Goal: Share content: Share content

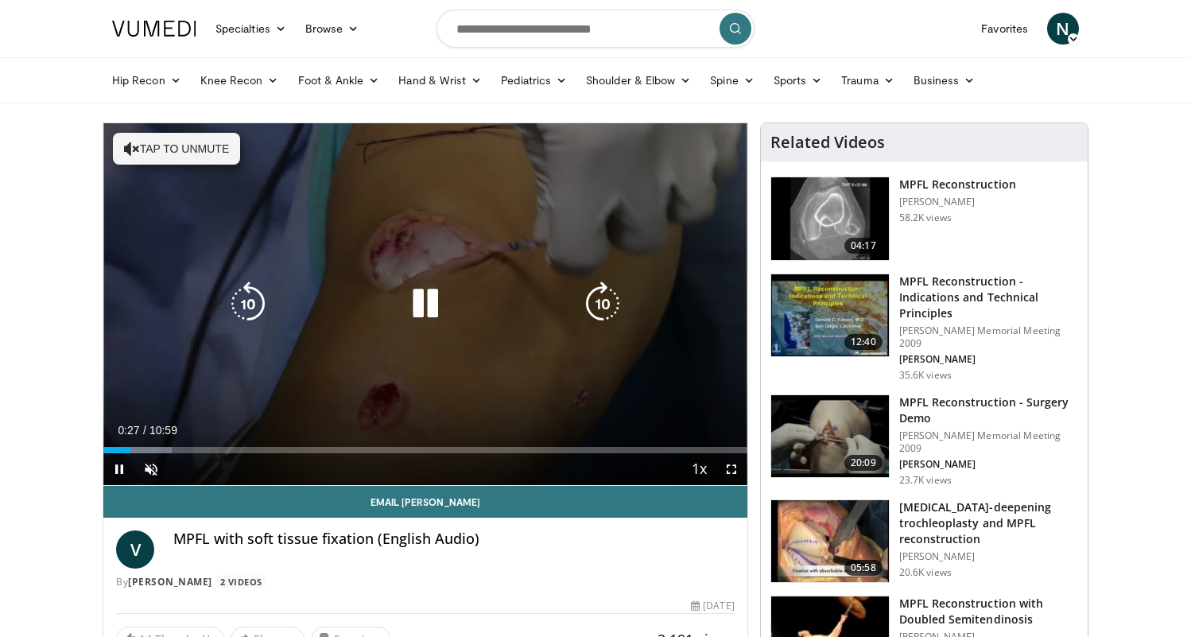
click at [434, 300] on icon "Video Player" at bounding box center [425, 303] width 45 height 45
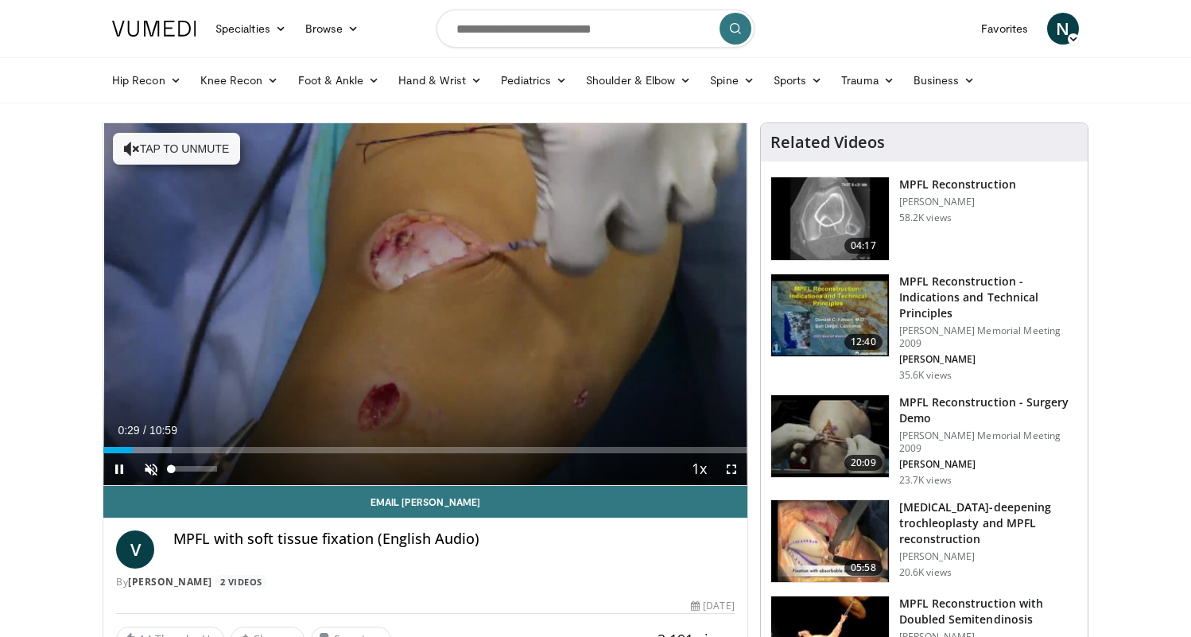
click at [146, 467] on span "Video Player" at bounding box center [151, 469] width 32 height 32
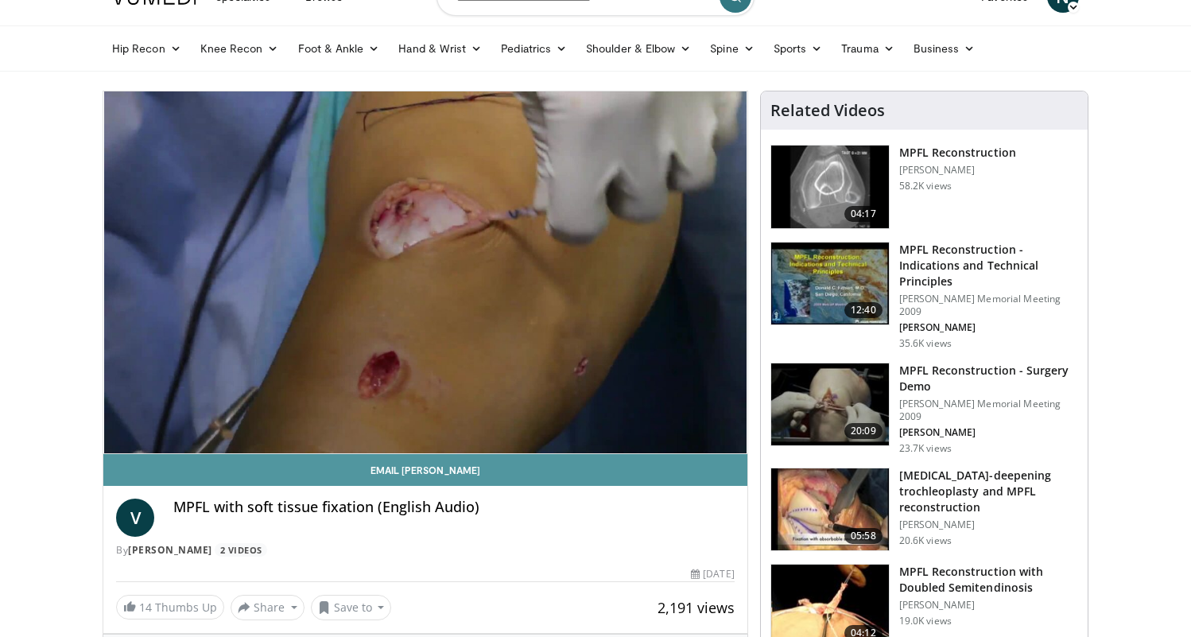
scroll to position [30, 0]
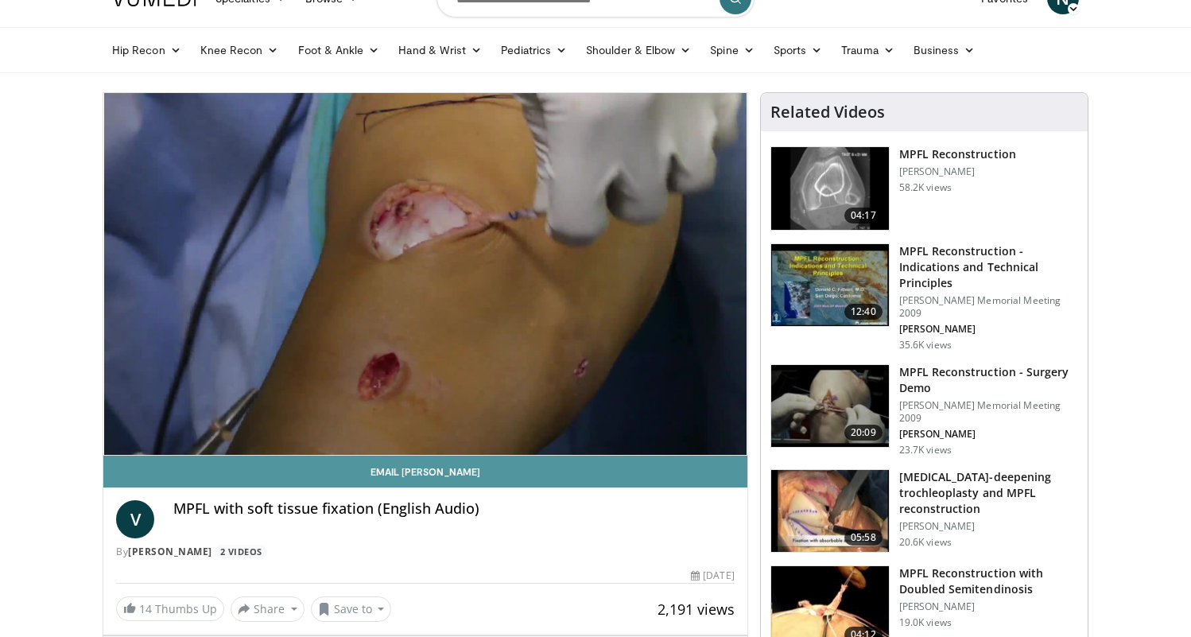
click at [646, 465] on link "Email [PERSON_NAME]" at bounding box center [425, 472] width 644 height 32
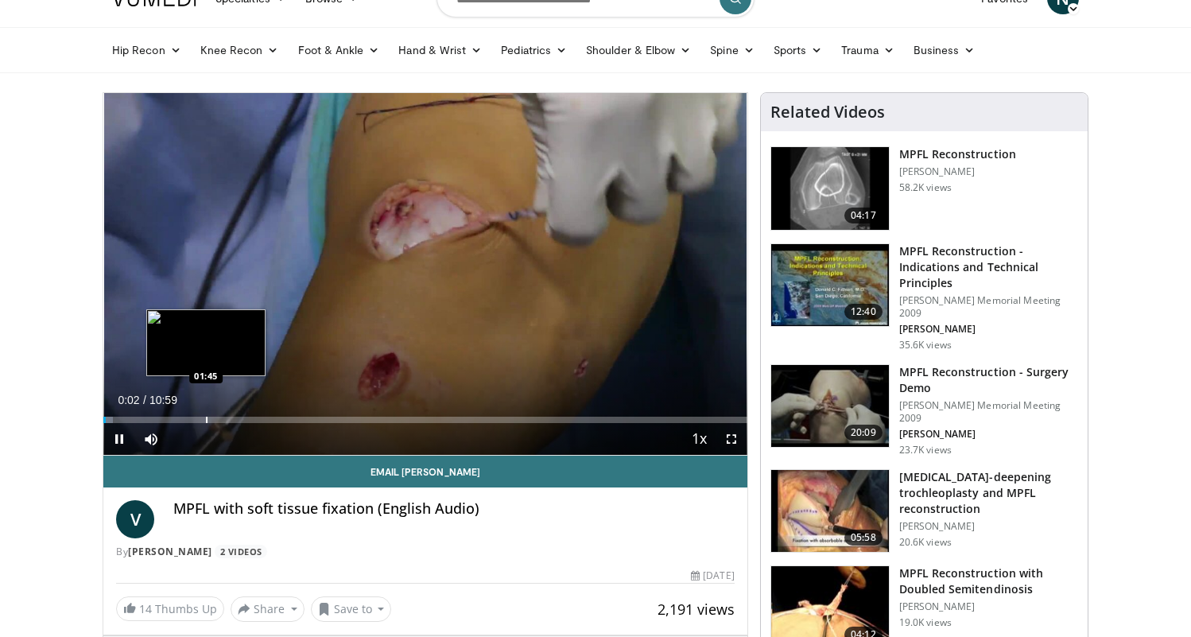
click at [206, 417] on div "Progress Bar" at bounding box center [207, 420] width 2 height 6
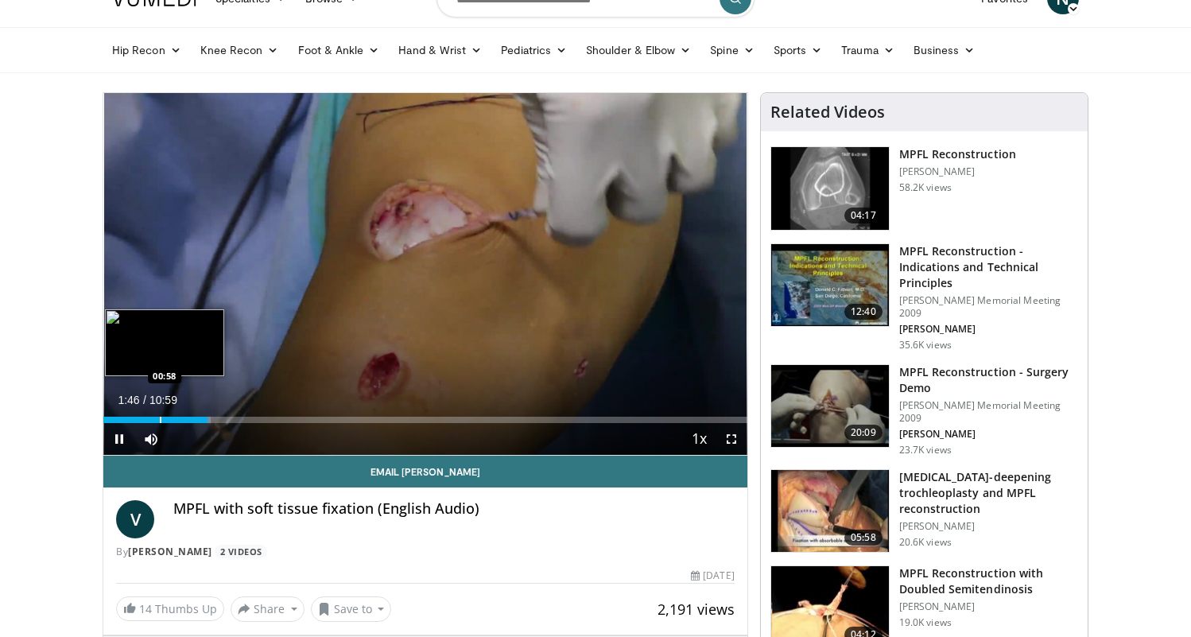
click at [160, 418] on div "Progress Bar" at bounding box center [161, 420] width 2 height 6
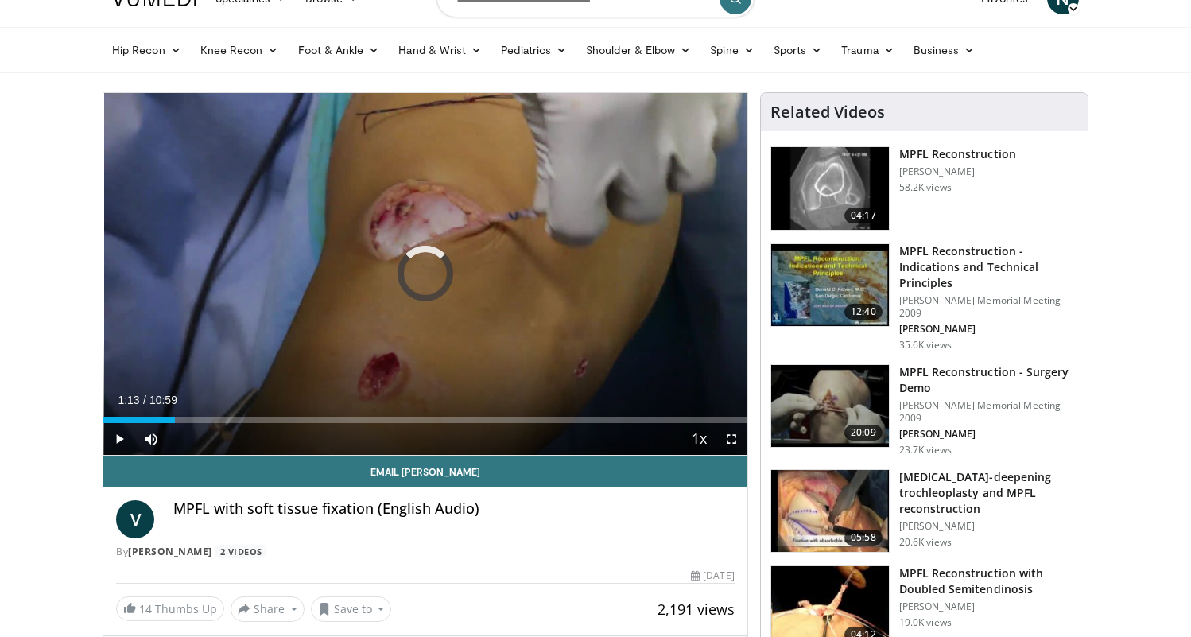
click at [175, 420] on div "Progress Bar" at bounding box center [176, 420] width 2 height 6
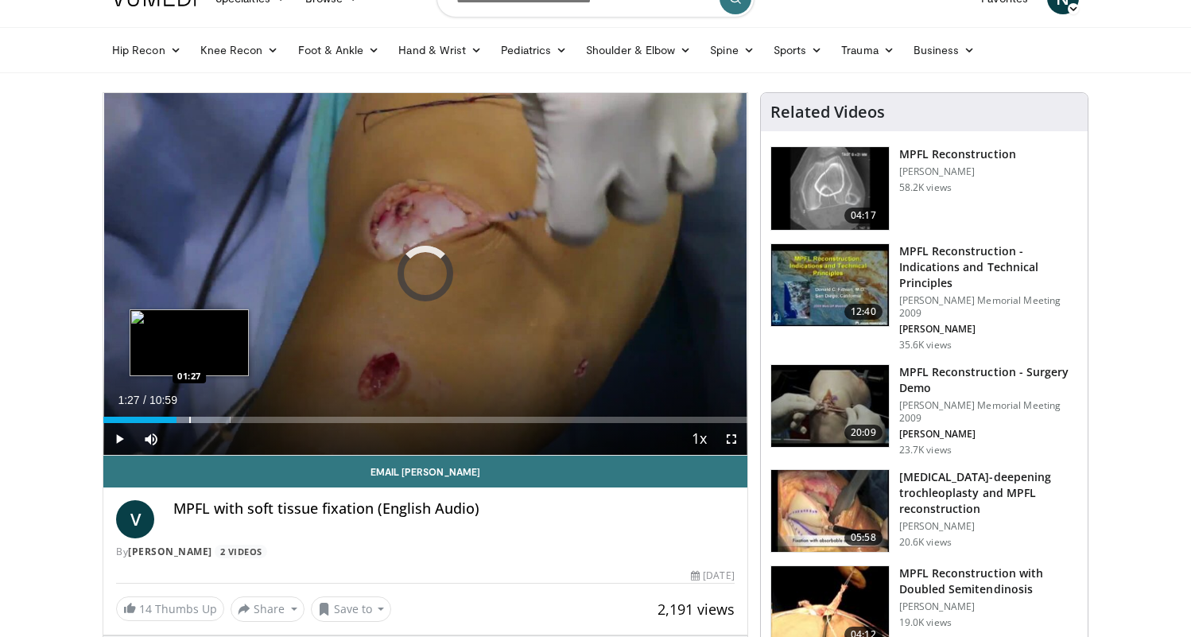
click at [189, 420] on div "Progress Bar" at bounding box center [190, 420] width 2 height 6
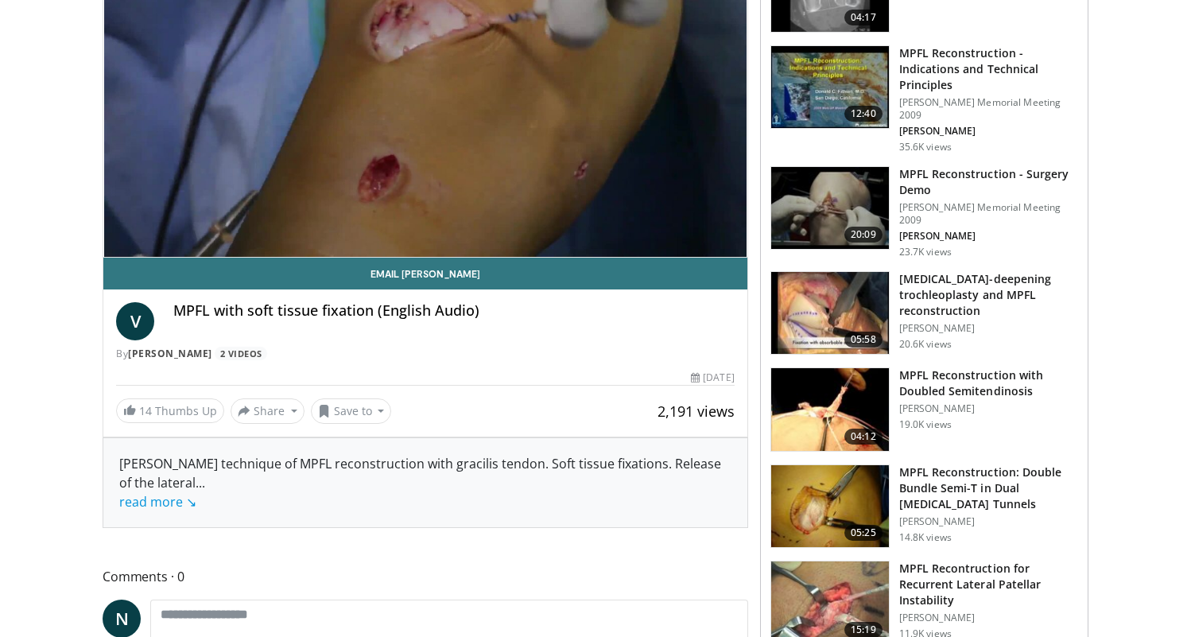
scroll to position [233, 0]
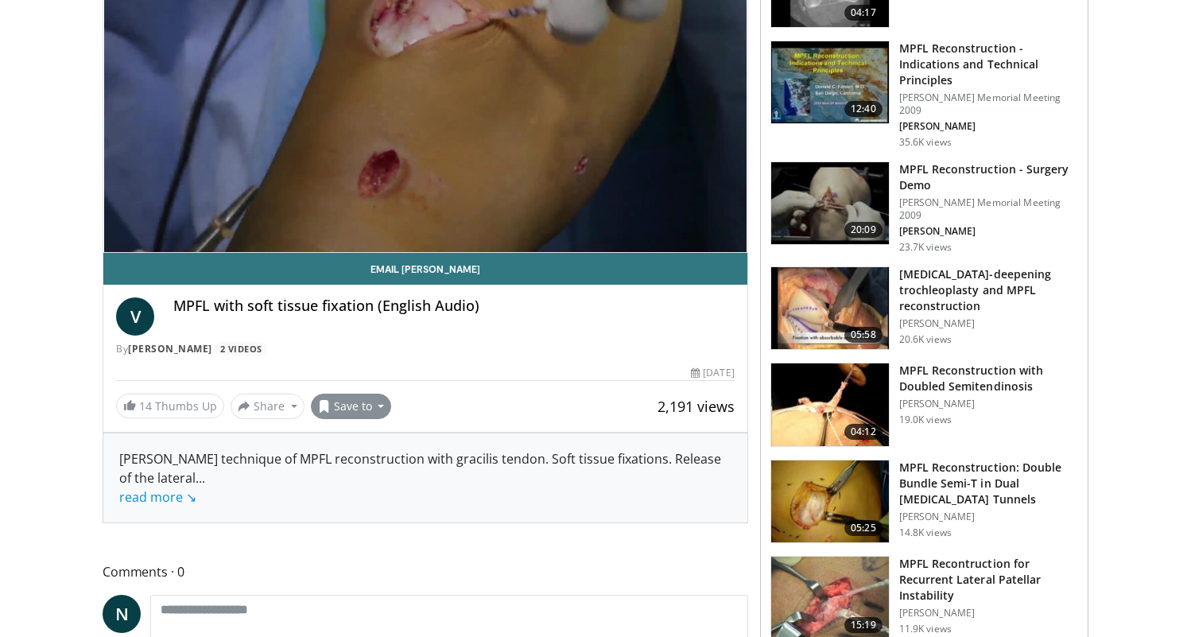
click at [374, 402] on button "Save to" at bounding box center [351, 406] width 81 height 25
click at [291, 406] on button "Share" at bounding box center [268, 406] width 74 height 25
click at [272, 445] on span "E-mail" at bounding box center [265, 441] width 45 height 17
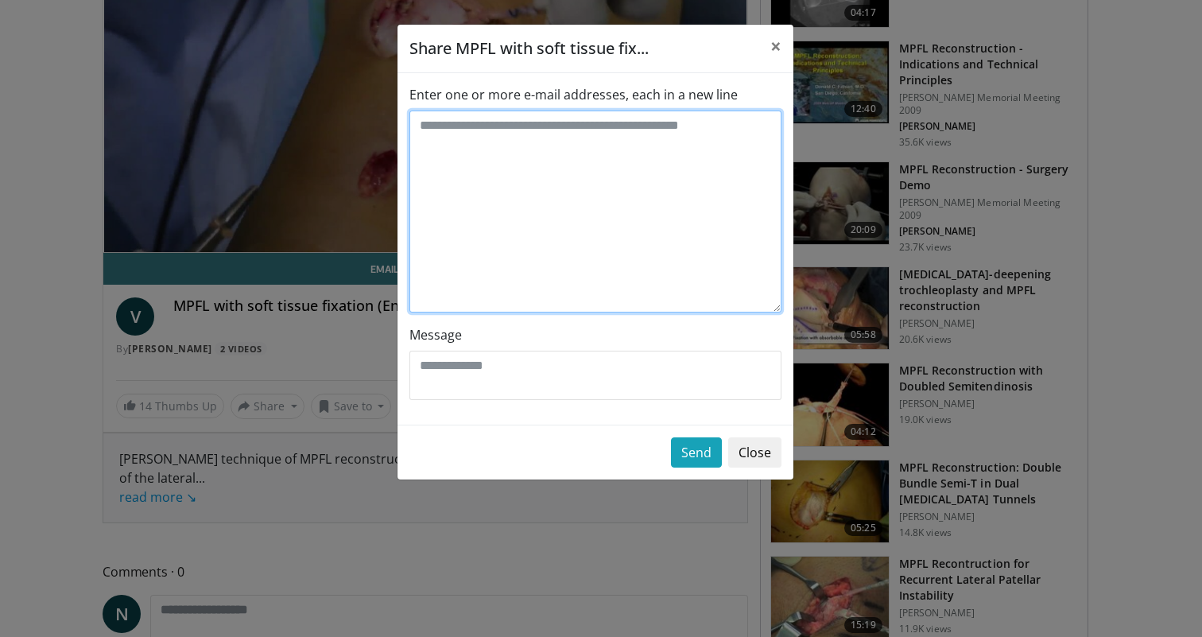
click at [654, 132] on textarea "Enter one or more e-mail addresses, each in a new line" at bounding box center [596, 212] width 372 height 202
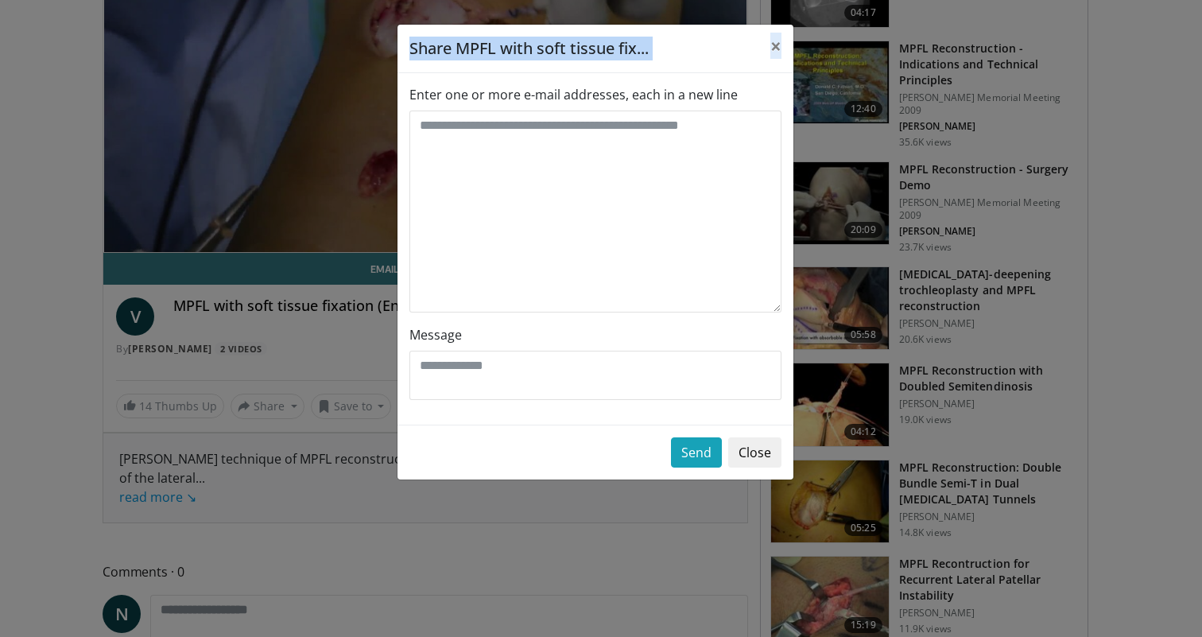
drag, startPoint x: 705, startPoint y: 33, endPoint x: 974, endPoint y: 263, distance: 354.1
click at [974, 263] on div "Share MPFL with soft tissue fix... × Enter one or more e-mail addresses, each i…" at bounding box center [601, 318] width 1202 height 637
click at [788, 261] on div "Enter one or more e-mail addresses, each in a new line Message" at bounding box center [596, 248] width 396 height 351
click at [746, 456] on button "Close" at bounding box center [754, 452] width 53 height 30
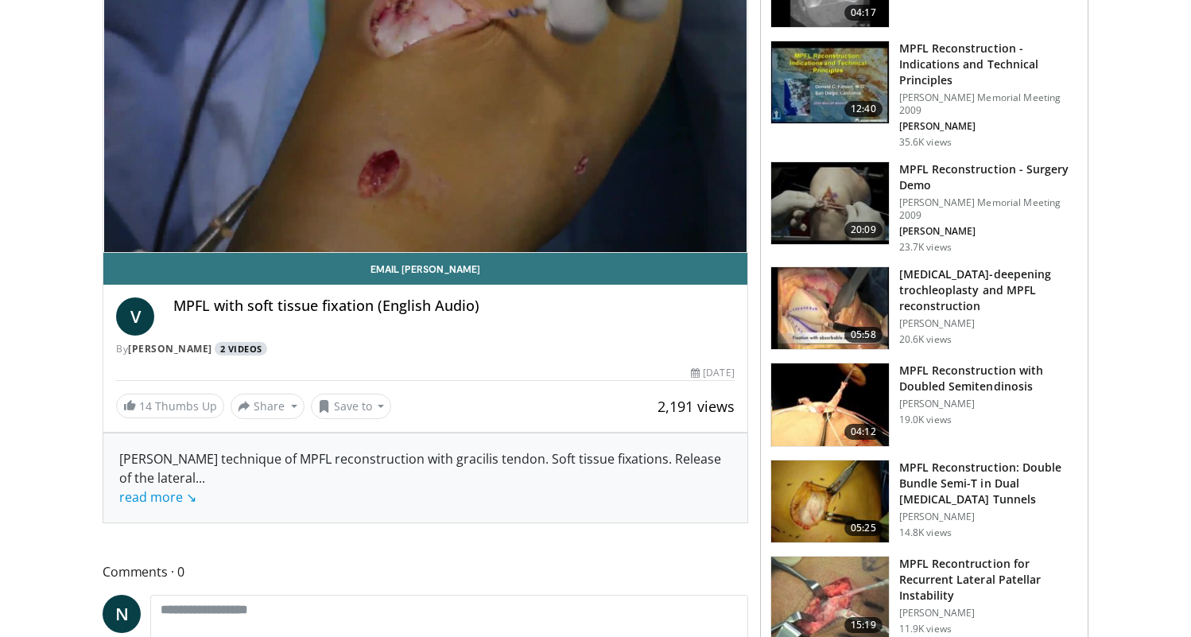
click at [267, 351] on link "2 Videos" at bounding box center [241, 349] width 52 height 14
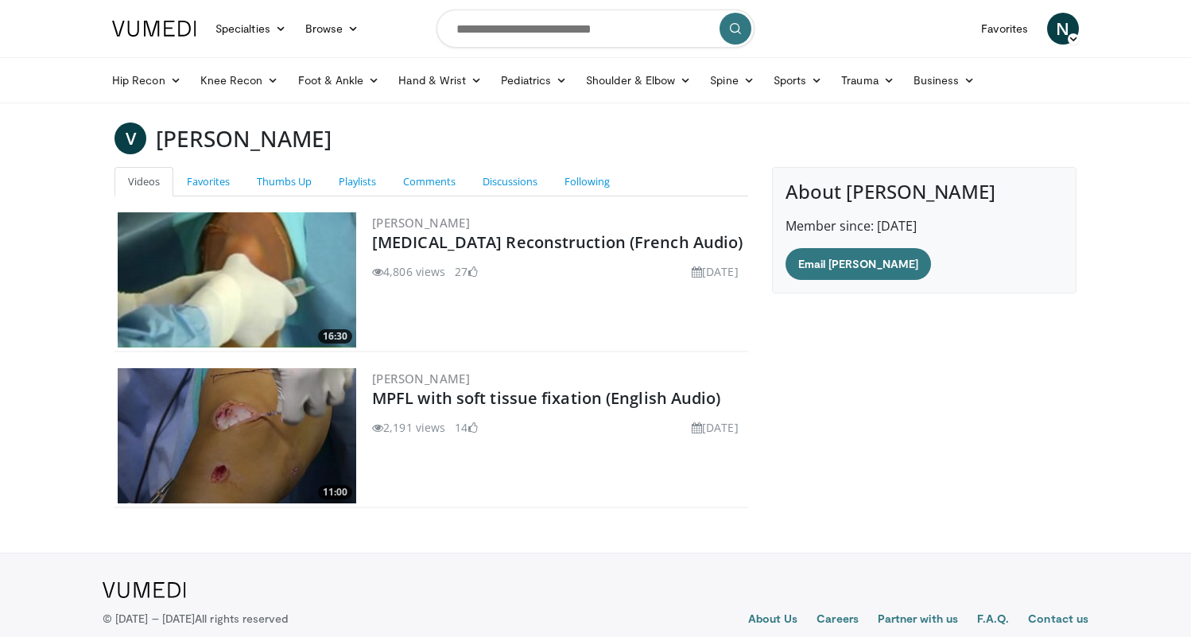
scroll to position [41, 0]
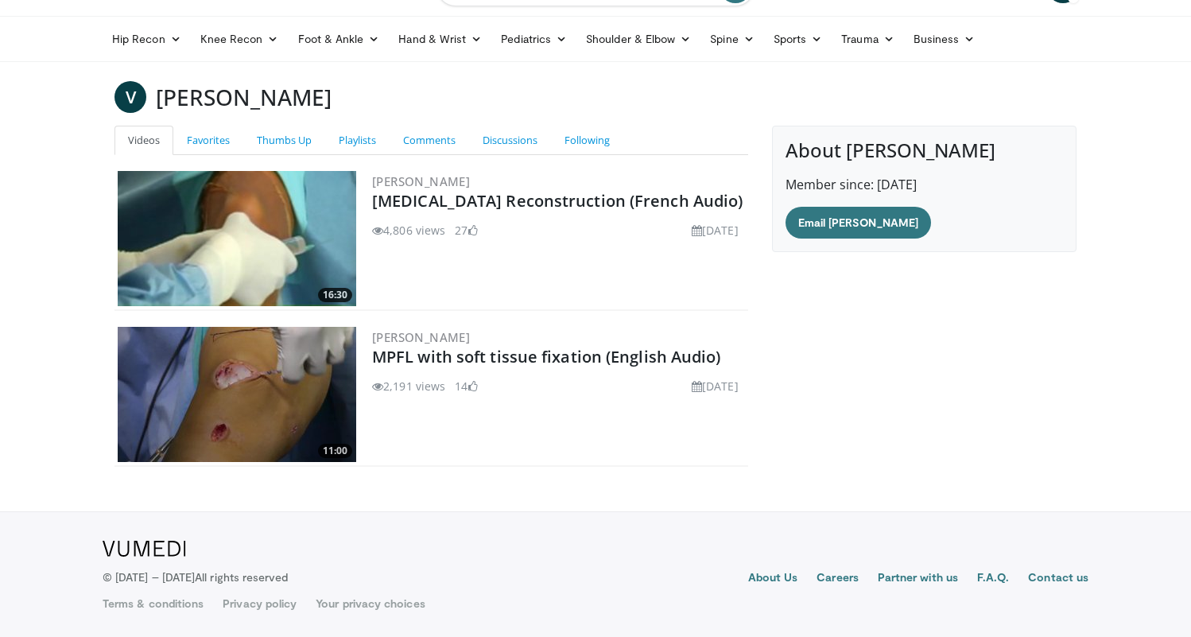
click at [278, 262] on img at bounding box center [237, 238] width 239 height 135
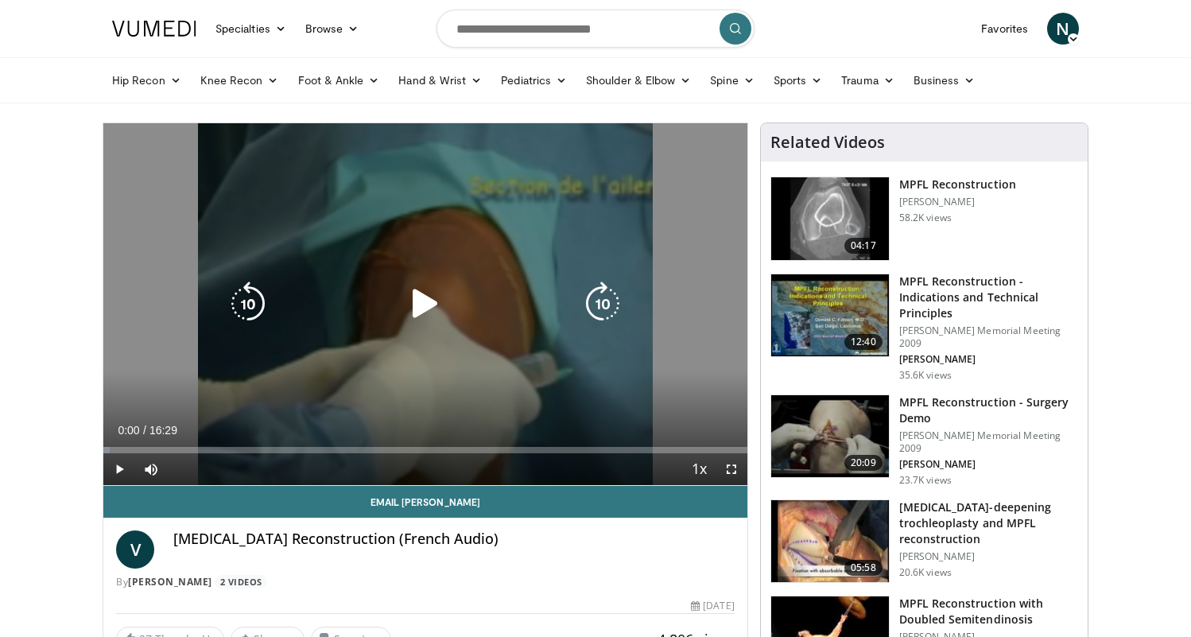
click at [421, 299] on icon "Video Player" at bounding box center [425, 303] width 45 height 45
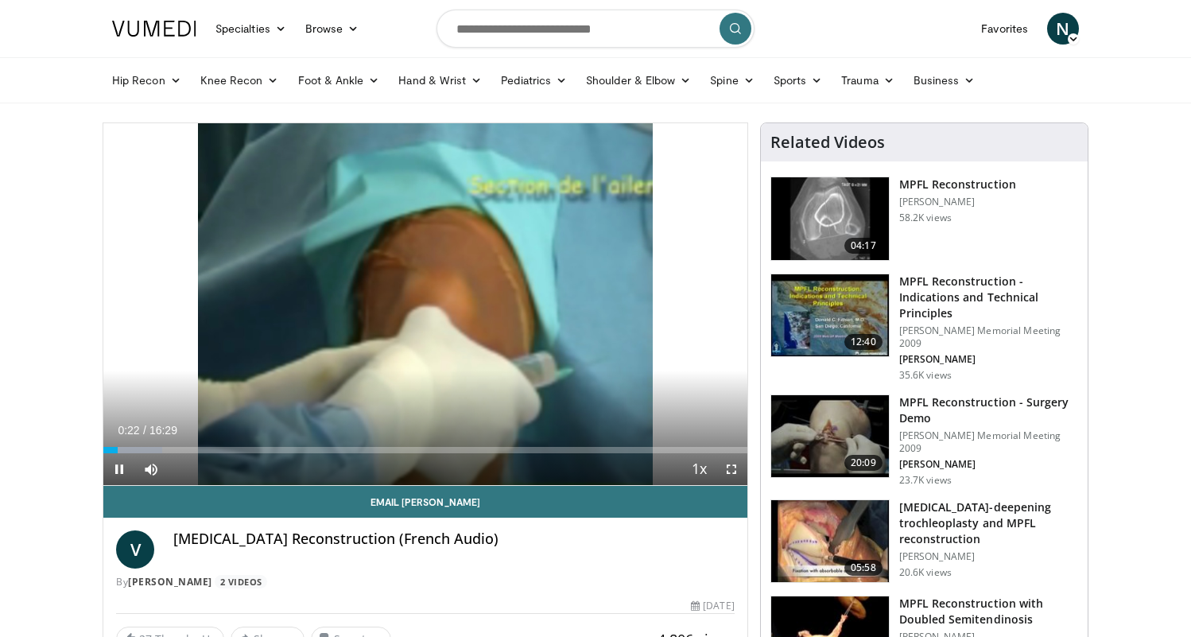
click at [727, 464] on span "Video Player" at bounding box center [732, 469] width 32 height 32
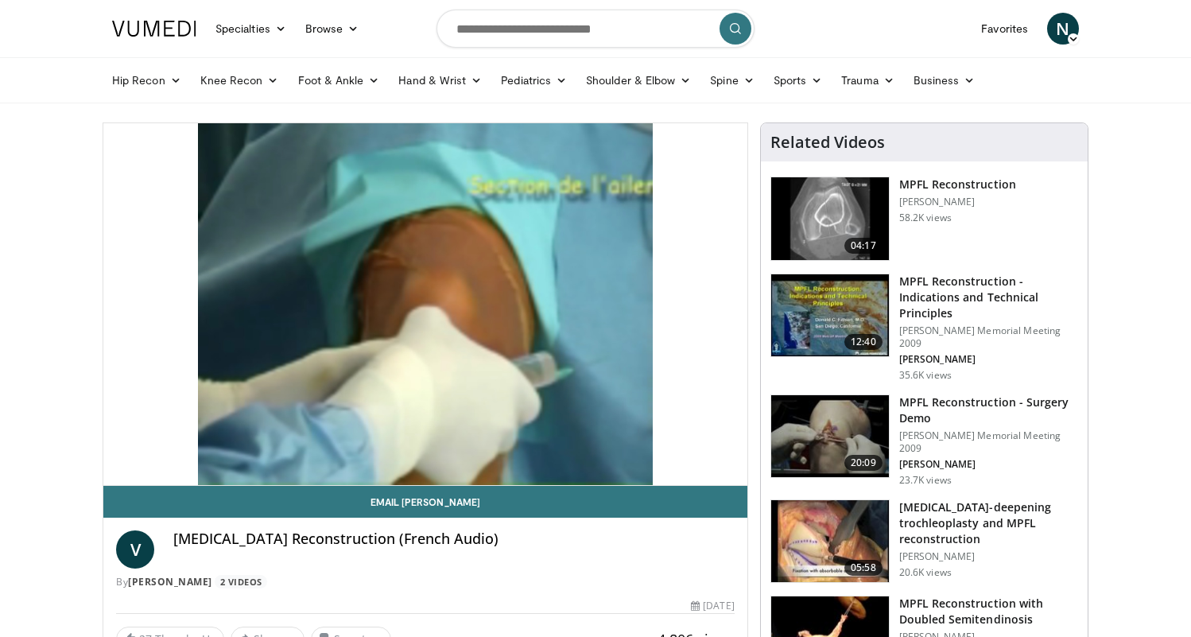
click at [210, 451] on video-js "**********" at bounding box center [425, 304] width 644 height 363
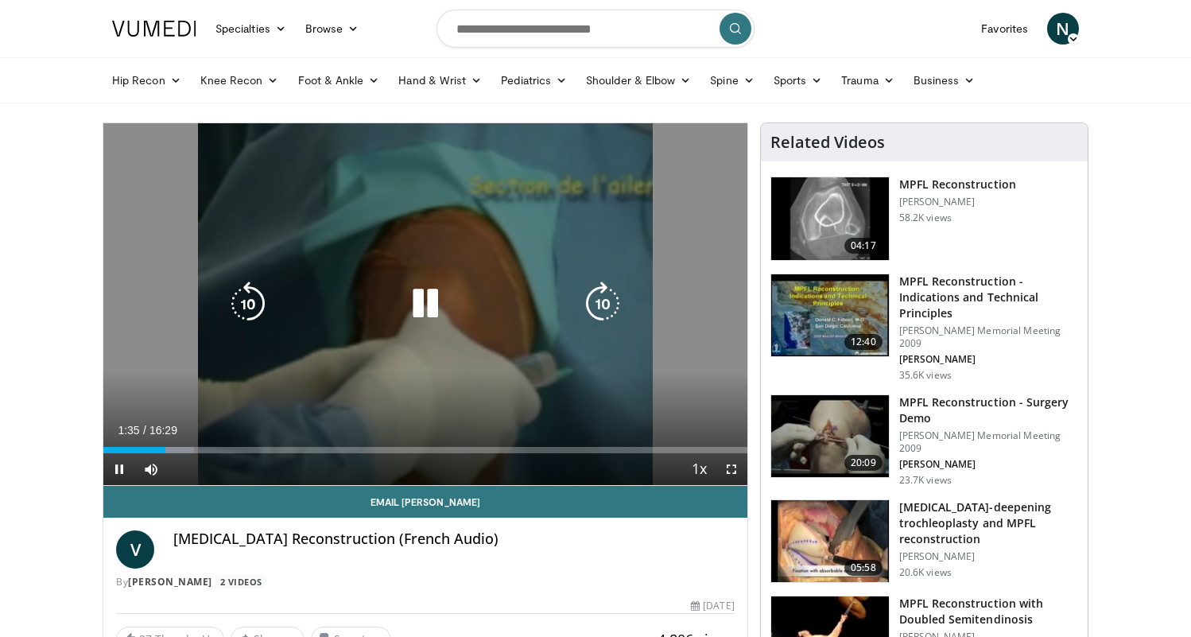
click at [420, 301] on icon "Video Player" at bounding box center [425, 303] width 45 height 45
click at [421, 305] on icon "Video Player" at bounding box center [425, 303] width 45 height 45
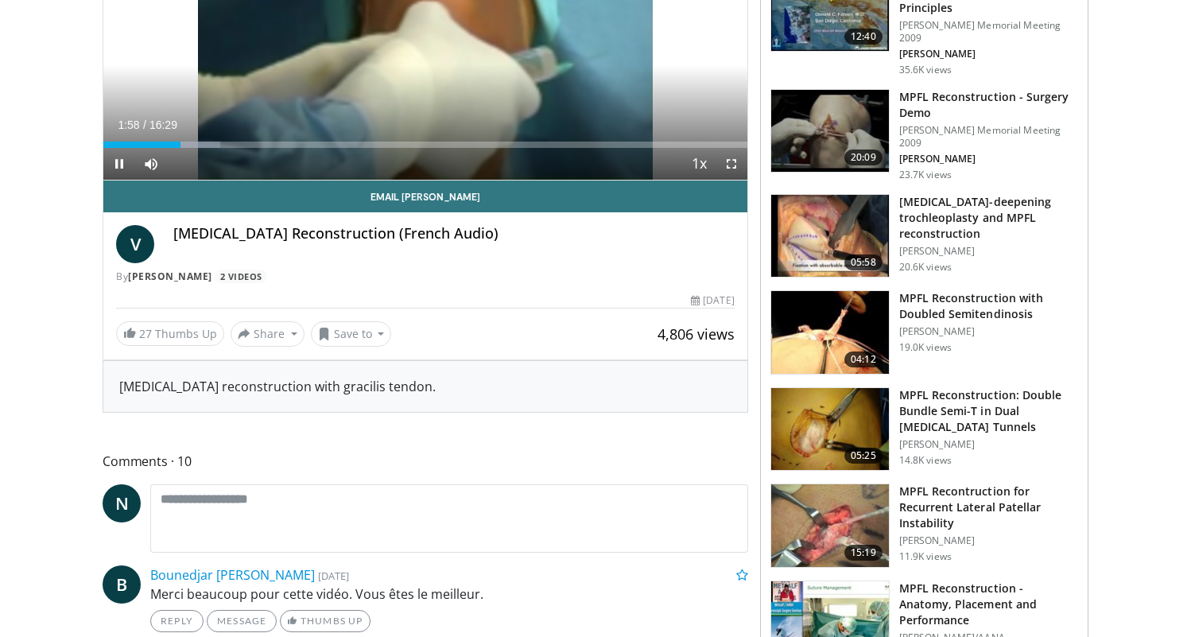
scroll to position [322, 0]
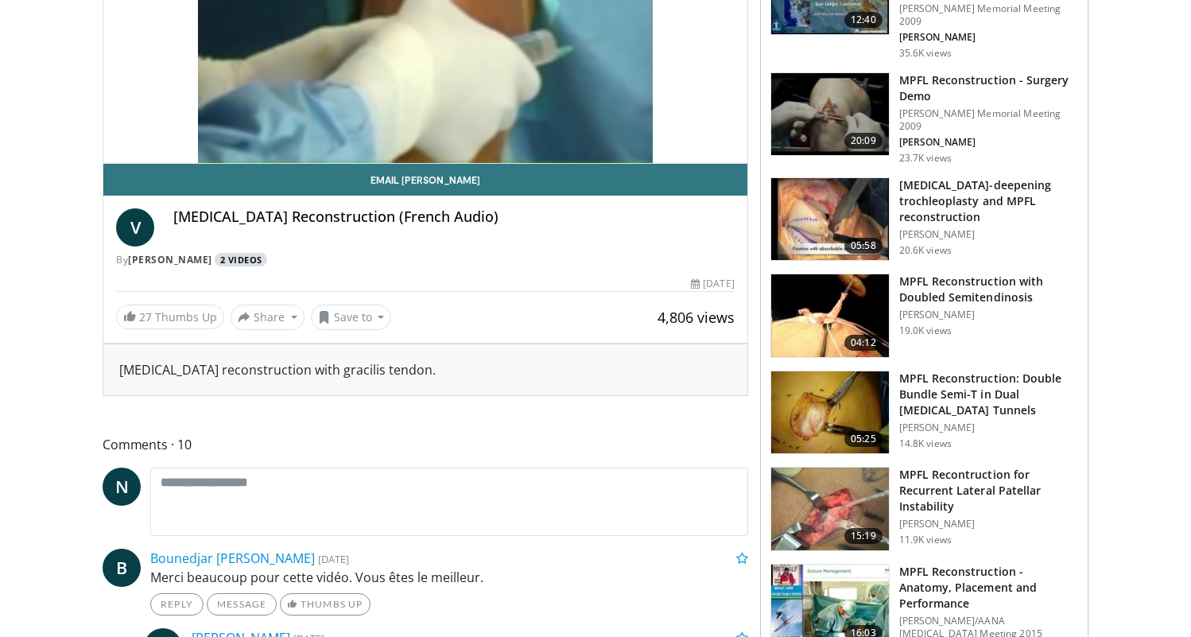
click at [254, 263] on link "2 Videos" at bounding box center [241, 260] width 52 height 14
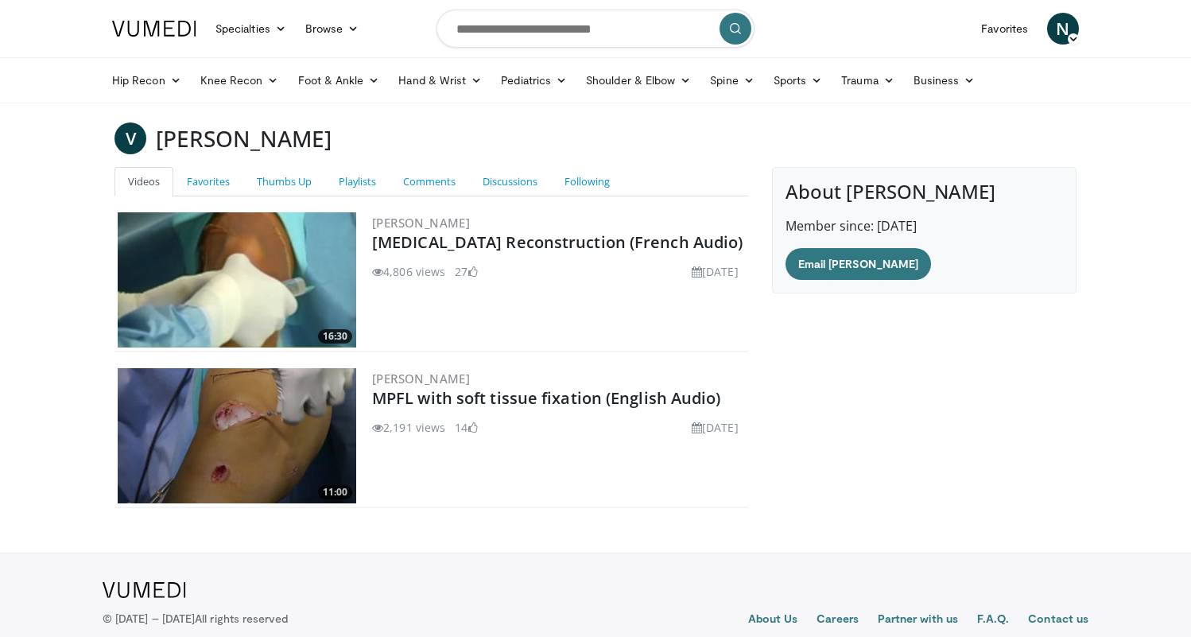
scroll to position [41, 0]
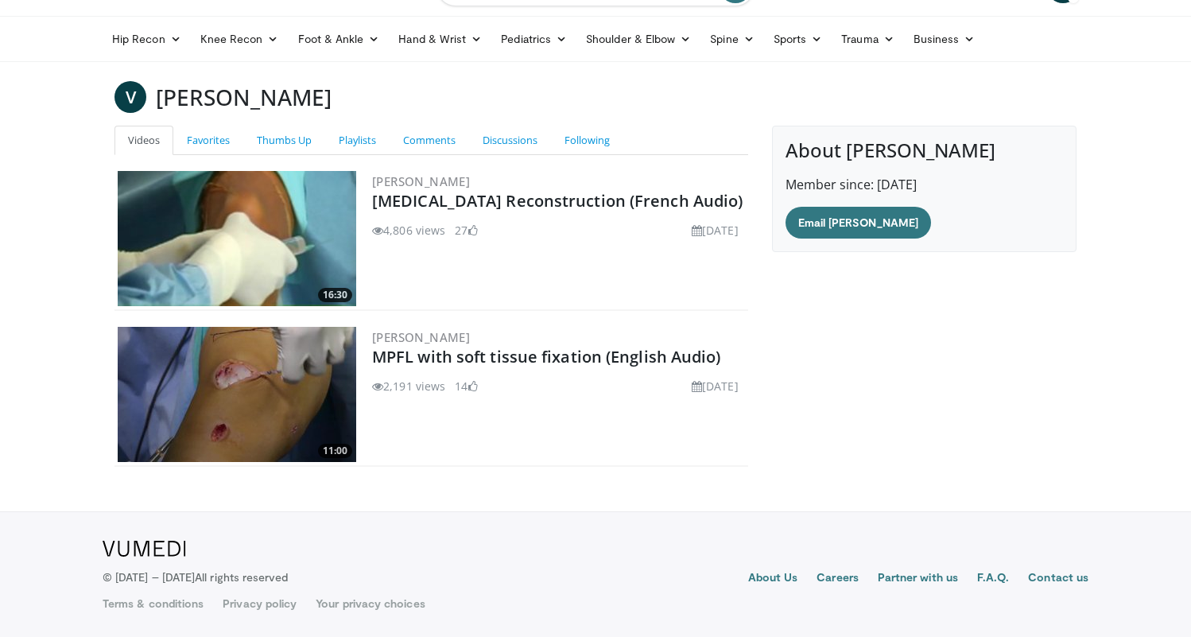
click at [294, 394] on img at bounding box center [237, 394] width 239 height 135
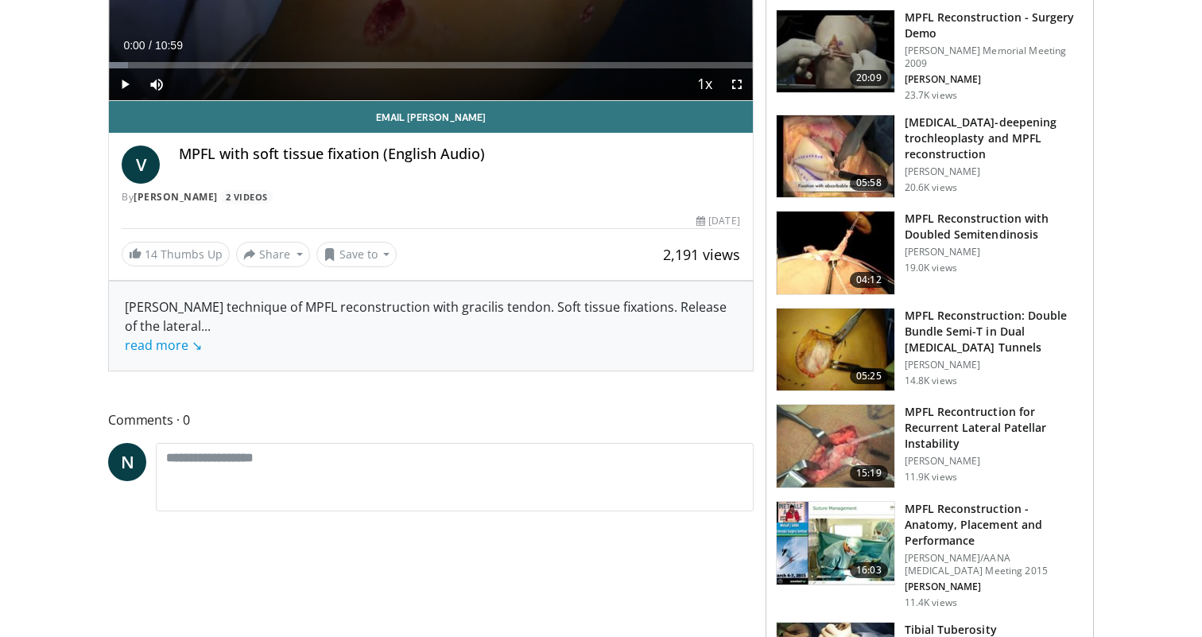
scroll to position [395, 0]
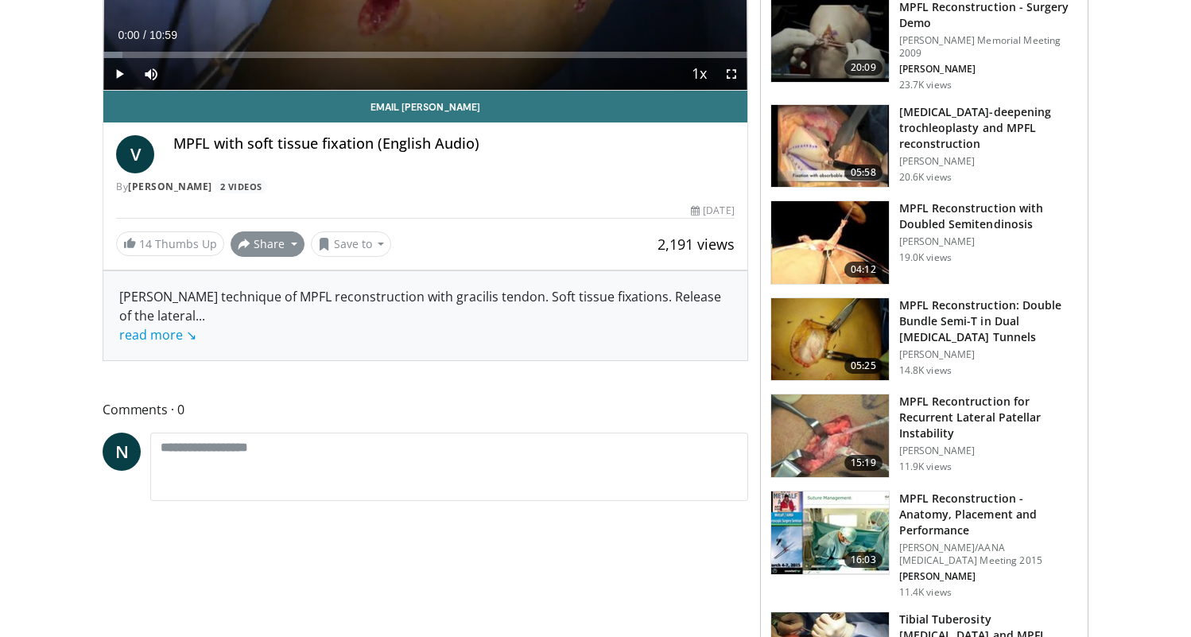
click at [275, 247] on button "Share" at bounding box center [268, 243] width 74 height 25
click at [266, 278] on span "E-mail" at bounding box center [265, 278] width 45 height 17
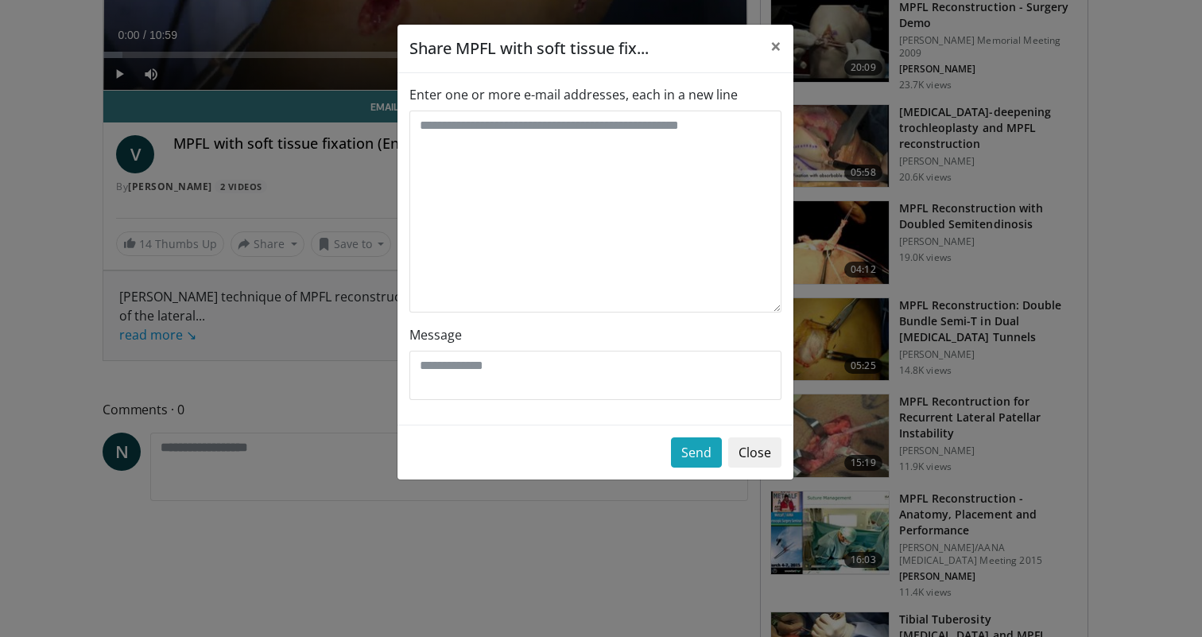
click at [488, 98] on label "Enter one or more e-mail addresses, each in a new line" at bounding box center [574, 94] width 328 height 19
click at [488, 111] on textarea "Enter one or more e-mail addresses, each in a new line" at bounding box center [596, 212] width 372 height 202
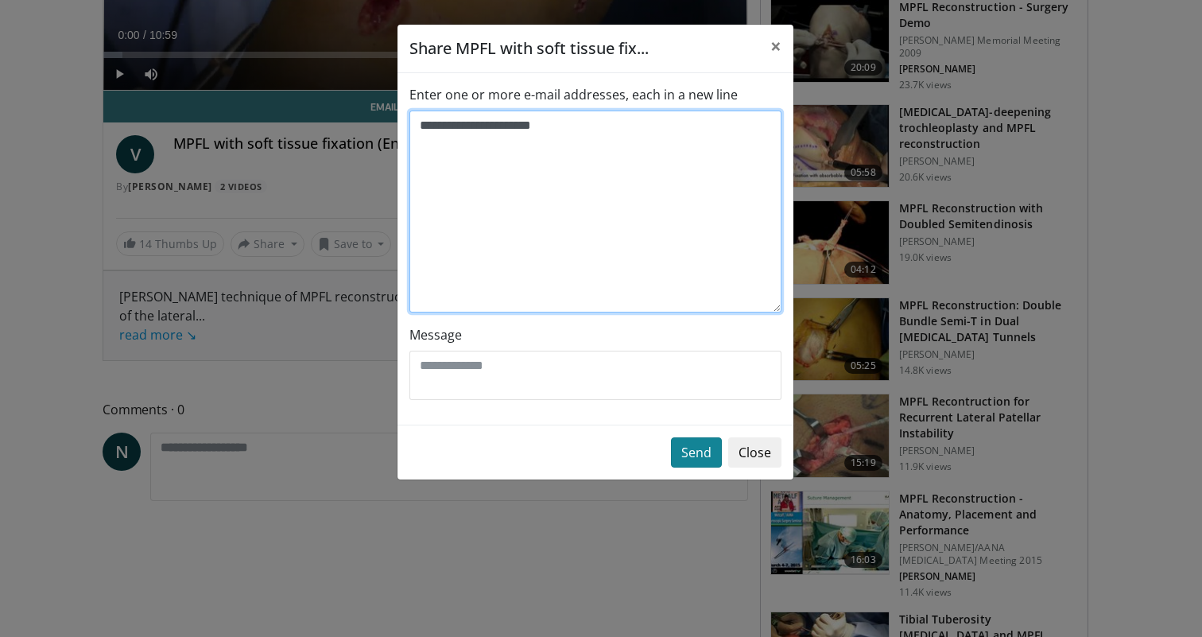
type textarea "**********"
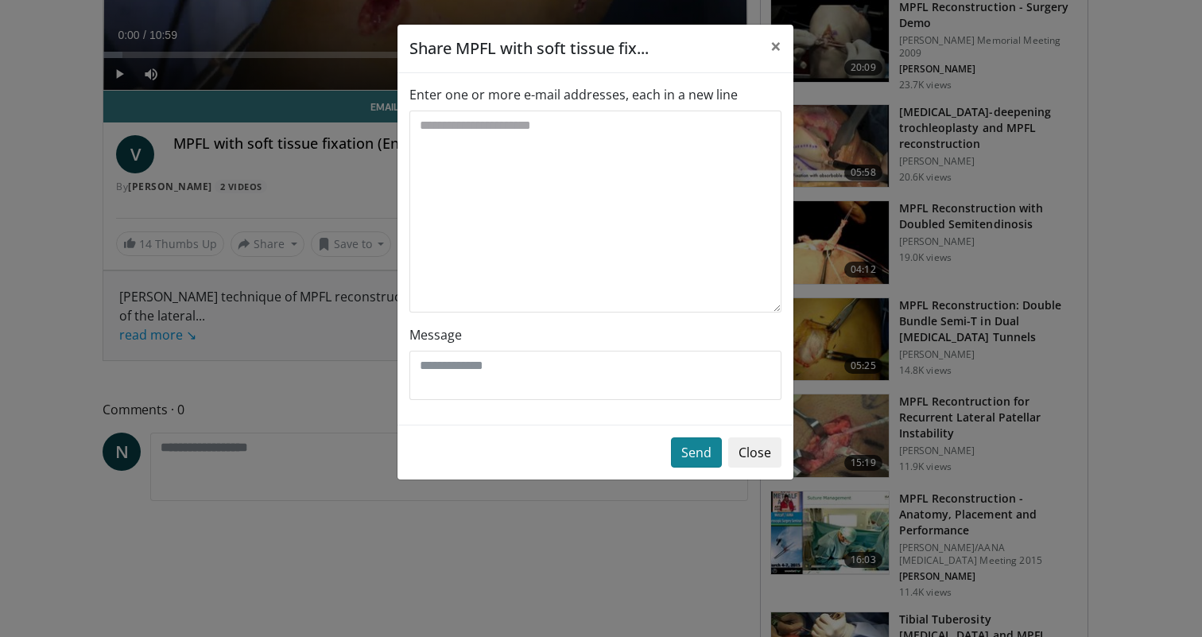
click at [707, 452] on button "Send" at bounding box center [696, 452] width 51 height 30
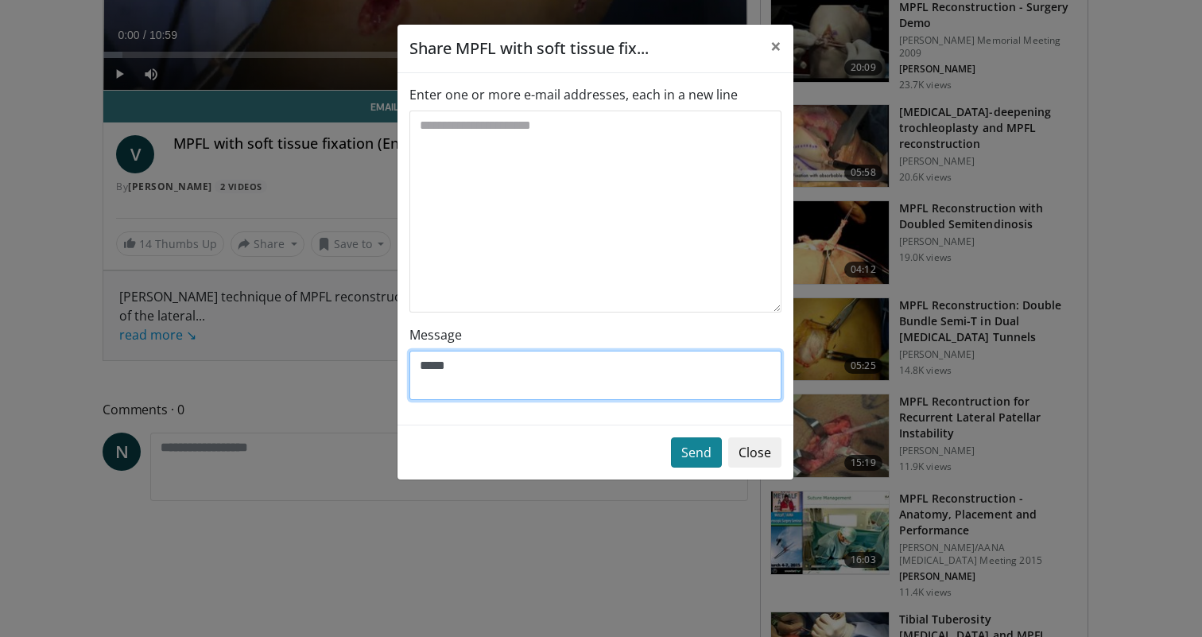
type textarea "****"
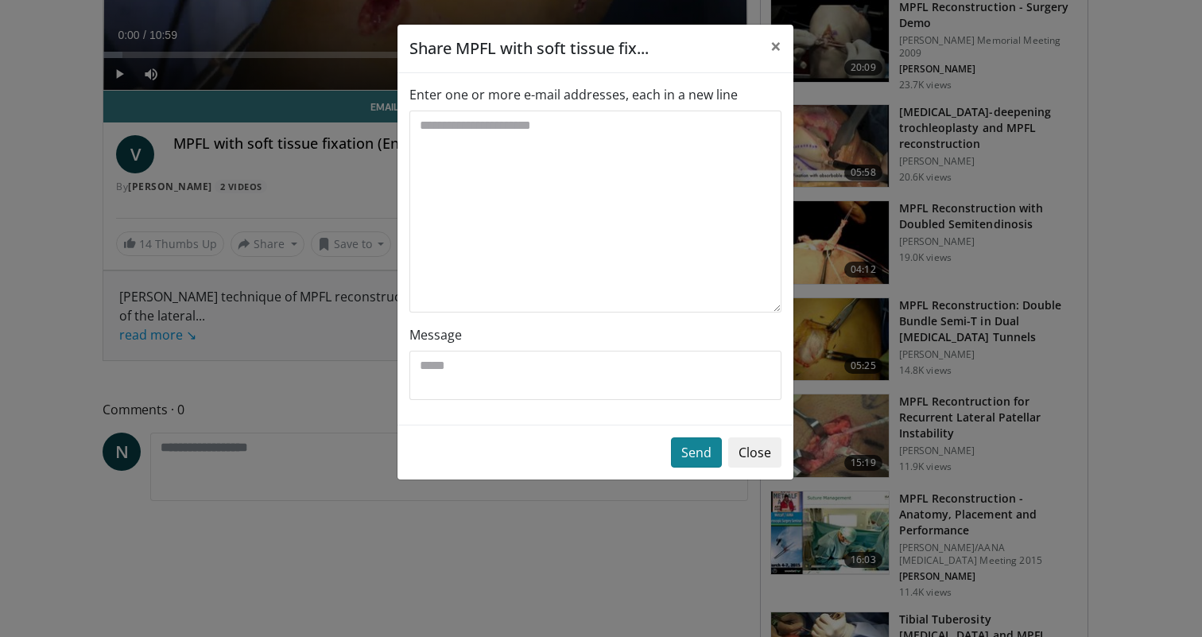
click at [691, 457] on button "Send" at bounding box center [696, 452] width 51 height 30
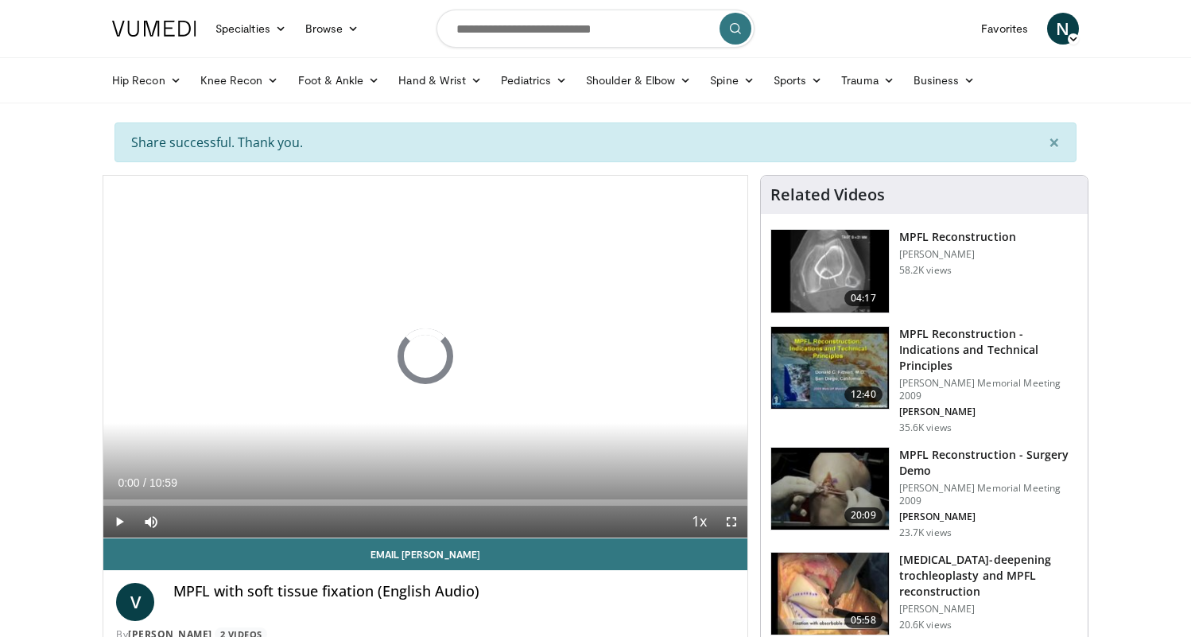
click at [691, 457] on div "10 seconds Tap to unmute" at bounding box center [425, 357] width 644 height 362
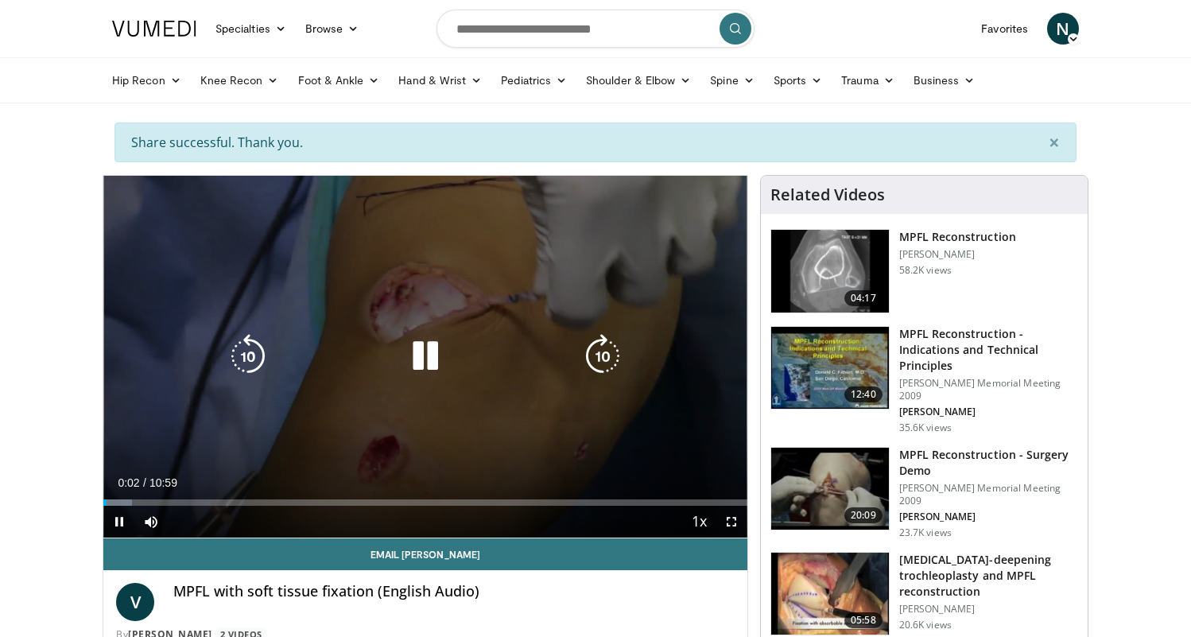
click at [430, 355] on icon "Video Player" at bounding box center [425, 356] width 45 height 45
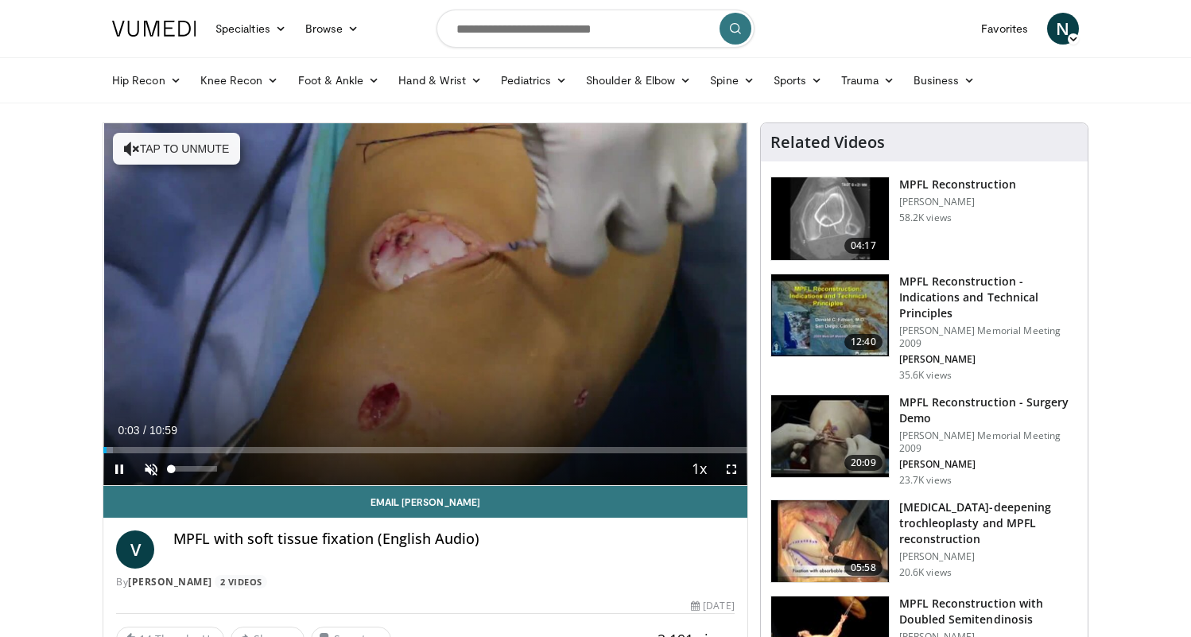
click at [157, 470] on span "Video Player" at bounding box center [151, 469] width 32 height 32
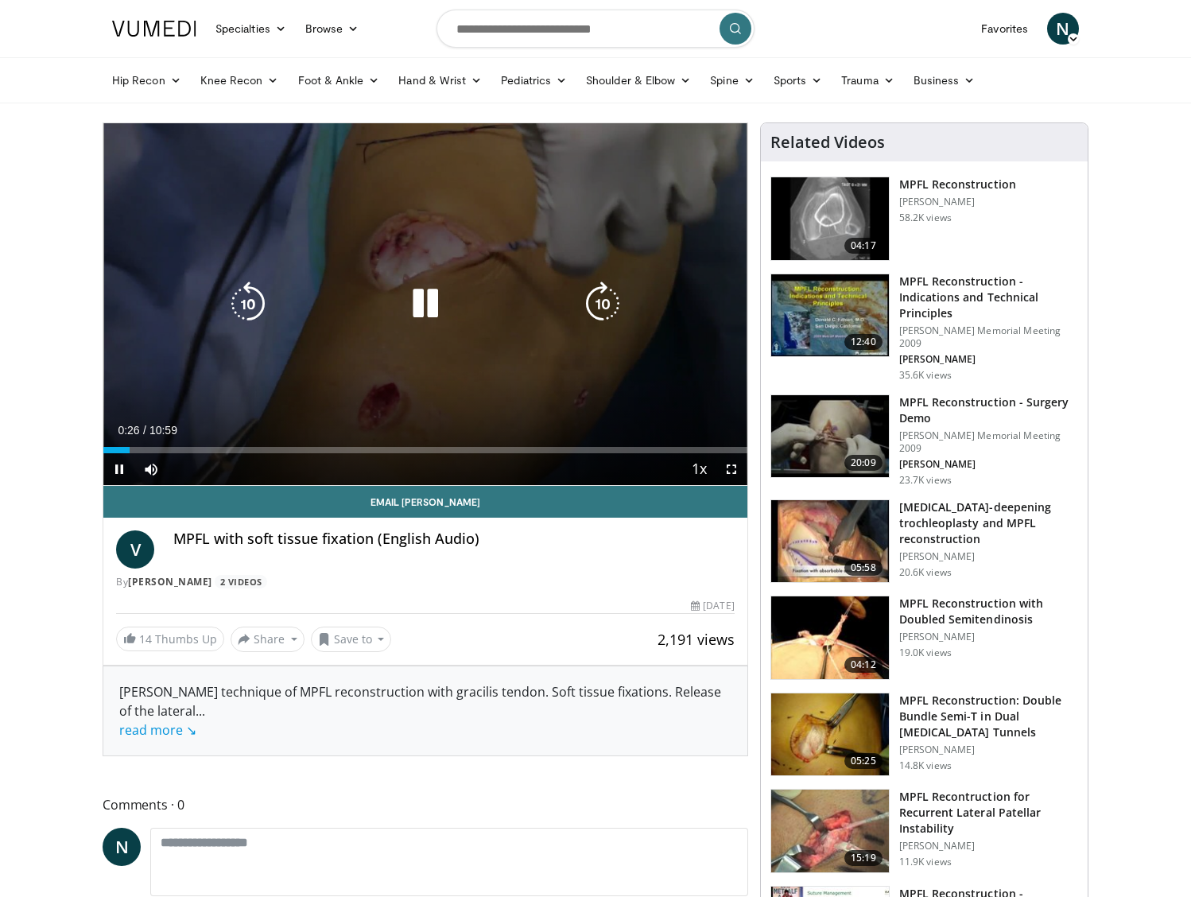
click at [421, 313] on icon "Video Player" at bounding box center [425, 303] width 45 height 45
